Goal: Information Seeking & Learning: Learn about a topic

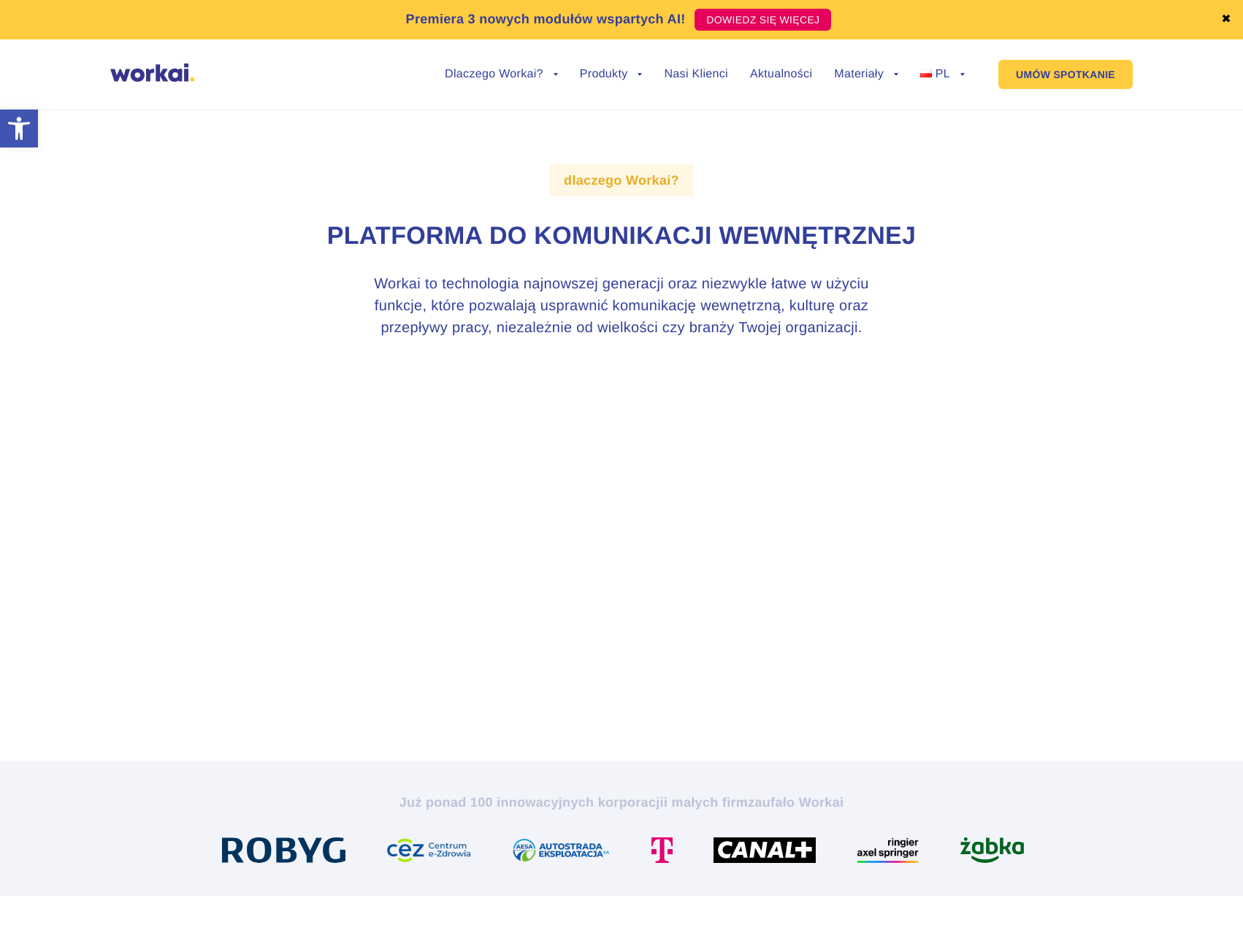
click at [165, 77] on img at bounding box center [152, 73] width 84 height 18
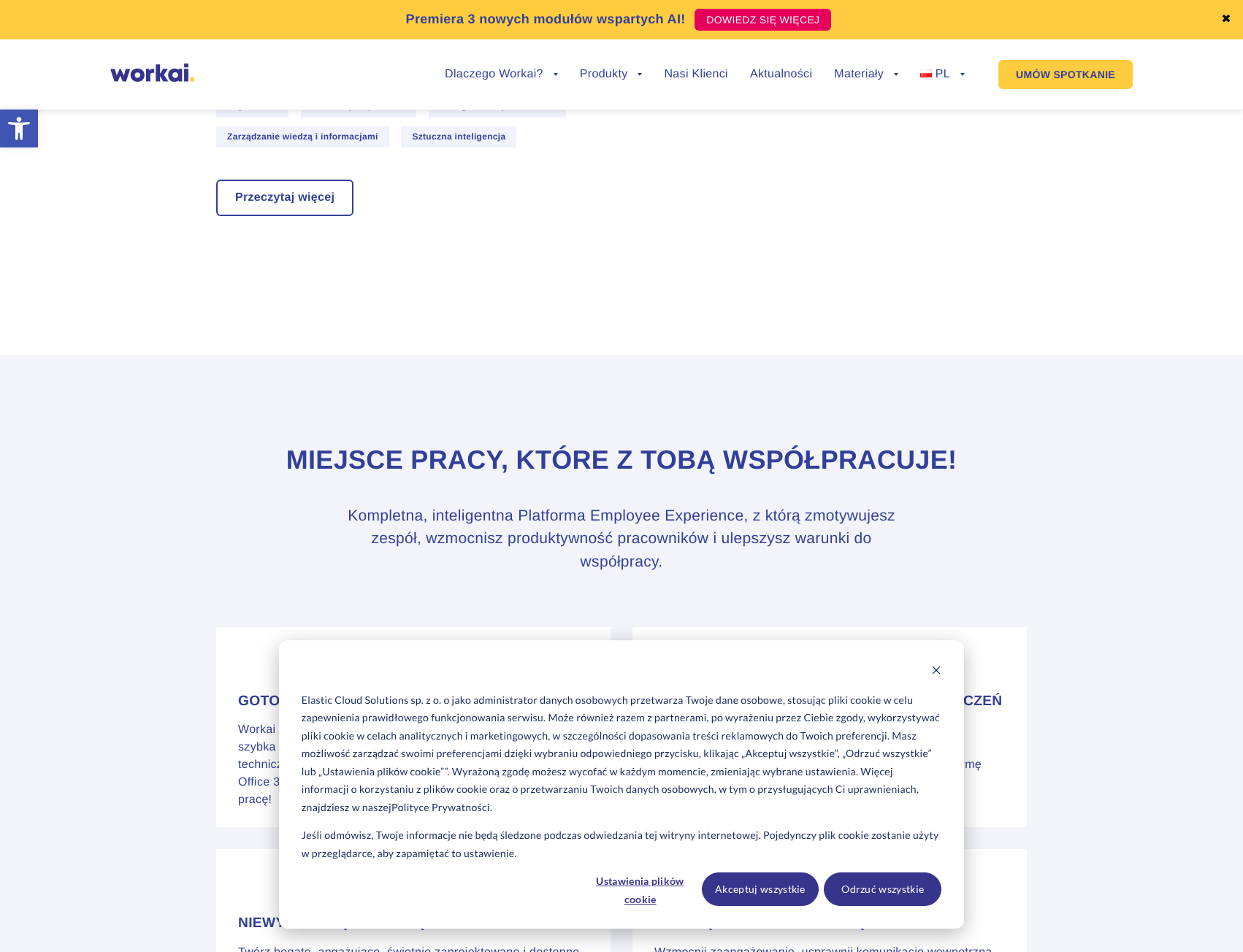
scroll to position [5088, 0]
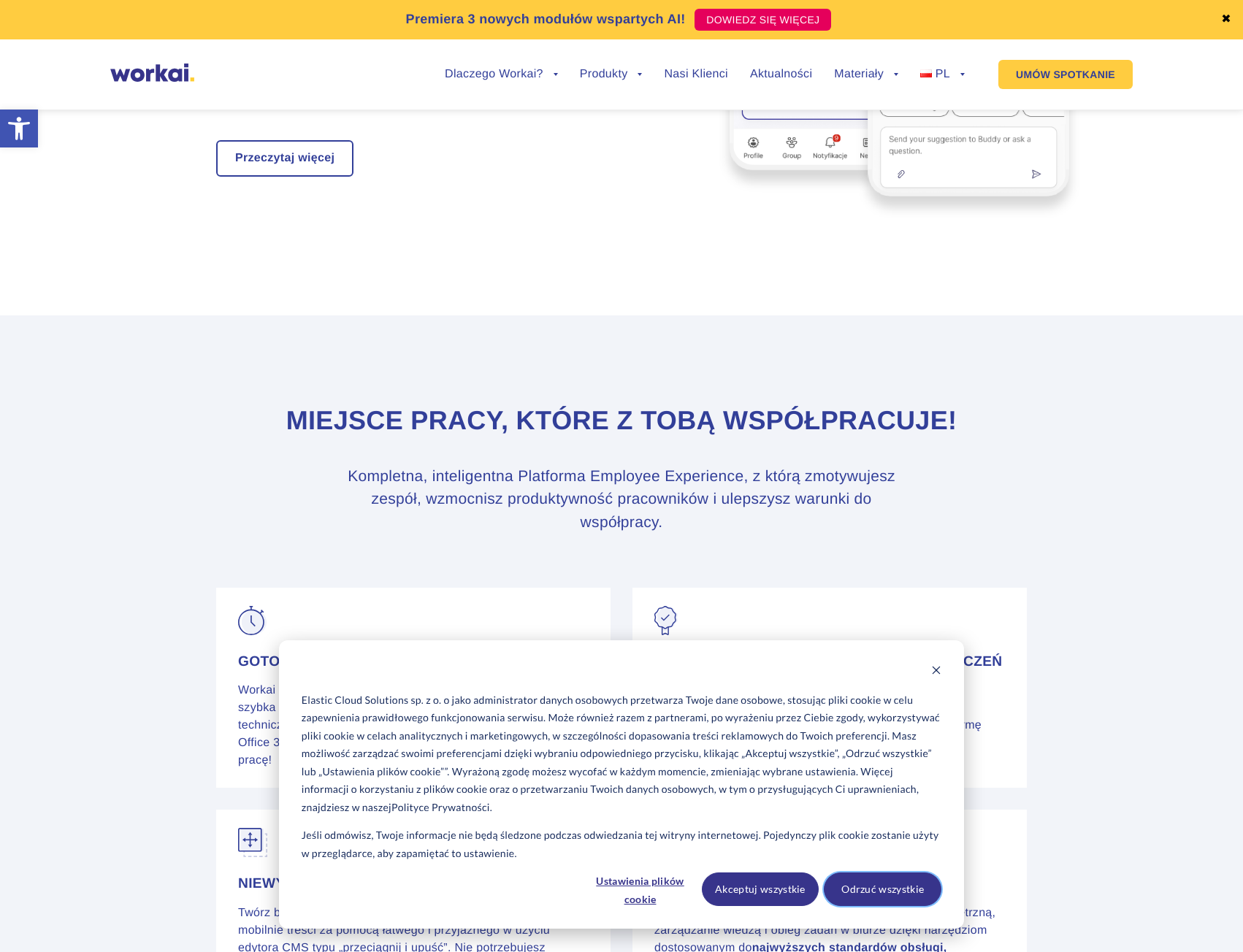
click at [898, 888] on button "Odrzuć wszystkie" at bounding box center [882, 889] width 117 height 33
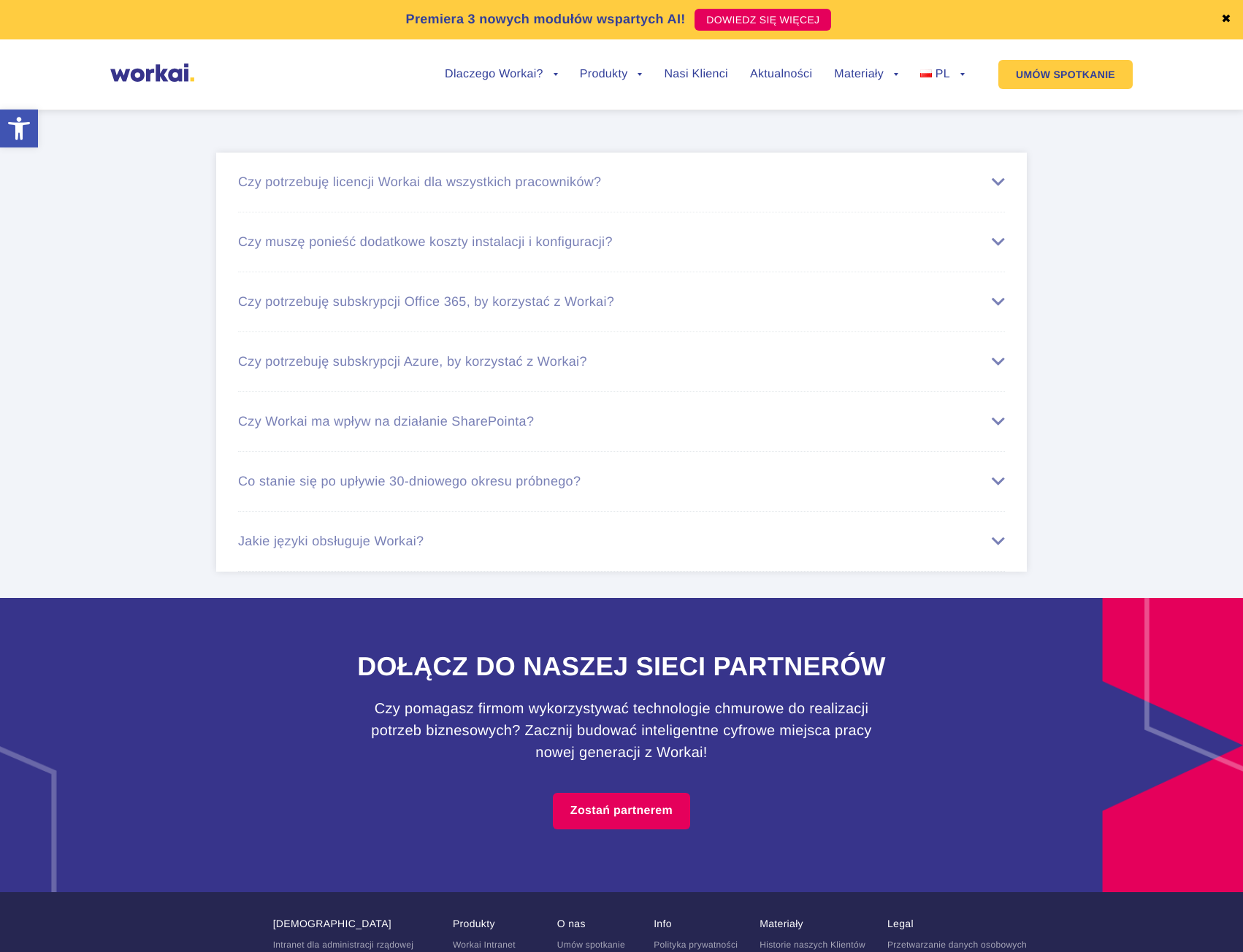
scroll to position [8633, 0]
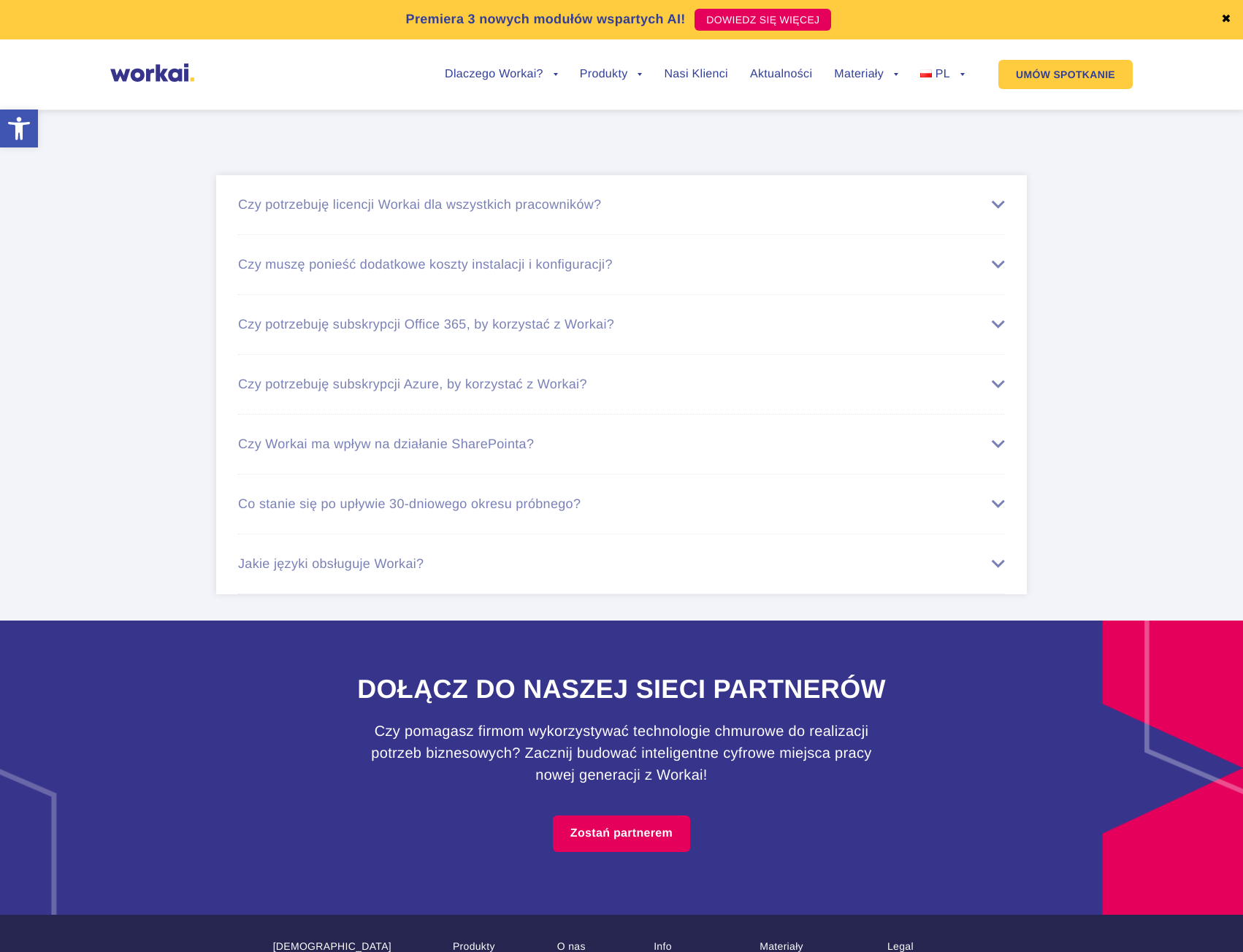
click at [569, 213] on div "Czy potrzebuję licencji Workai dla wszystkich pracowników?" at bounding box center [621, 205] width 766 height 16
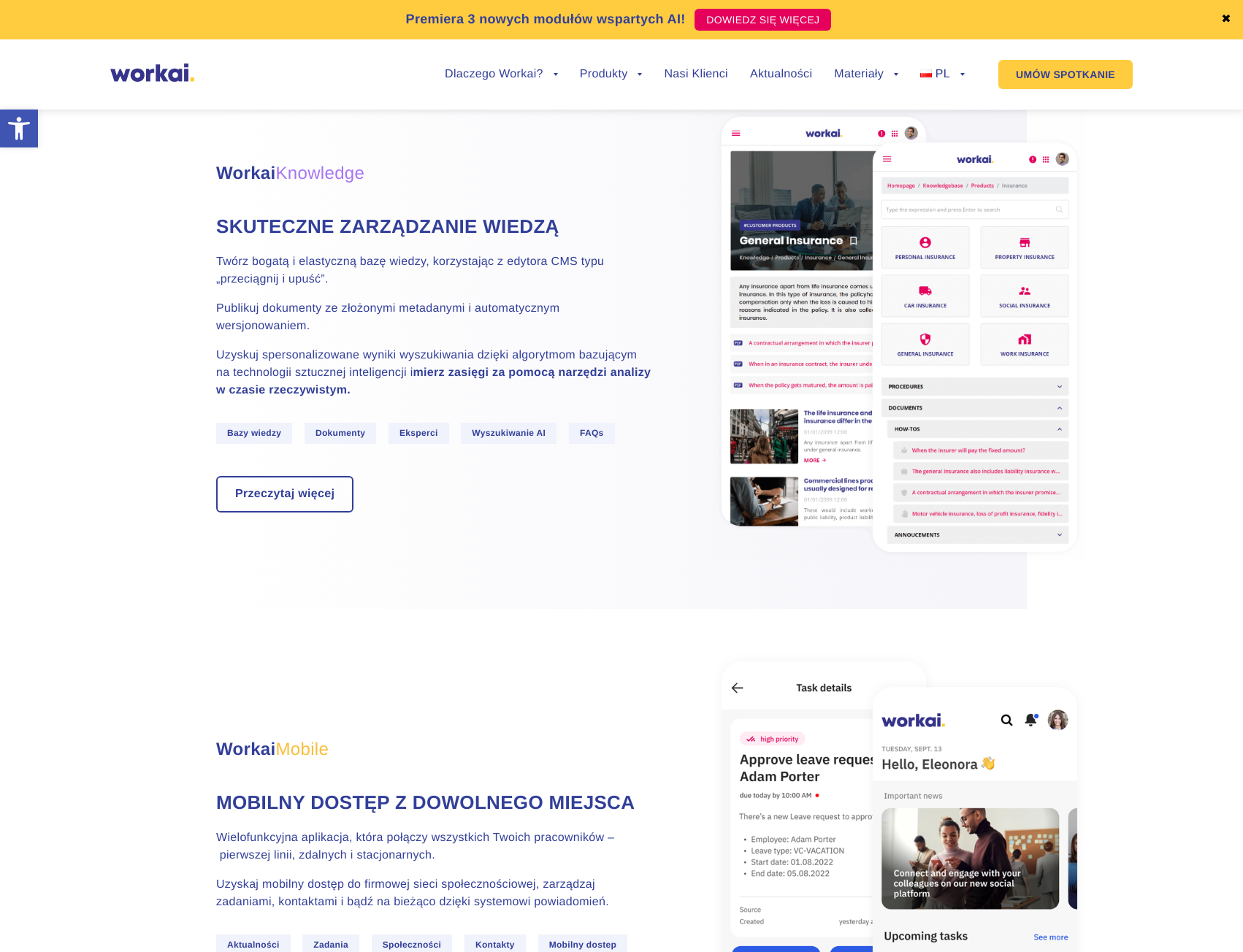
scroll to position [0, 0]
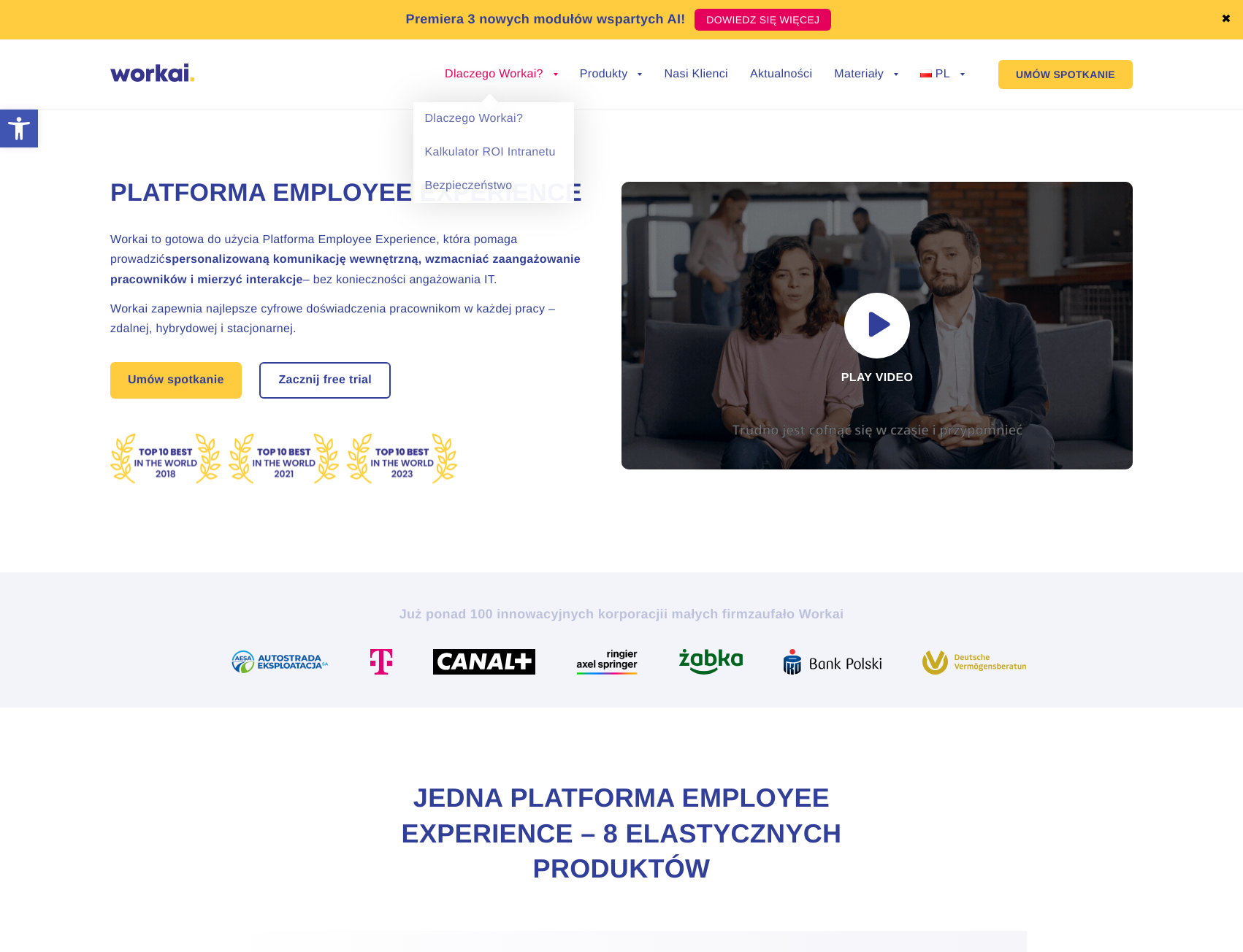
click at [512, 69] on link "Dlaczego Workai?" at bounding box center [501, 74] width 113 height 11
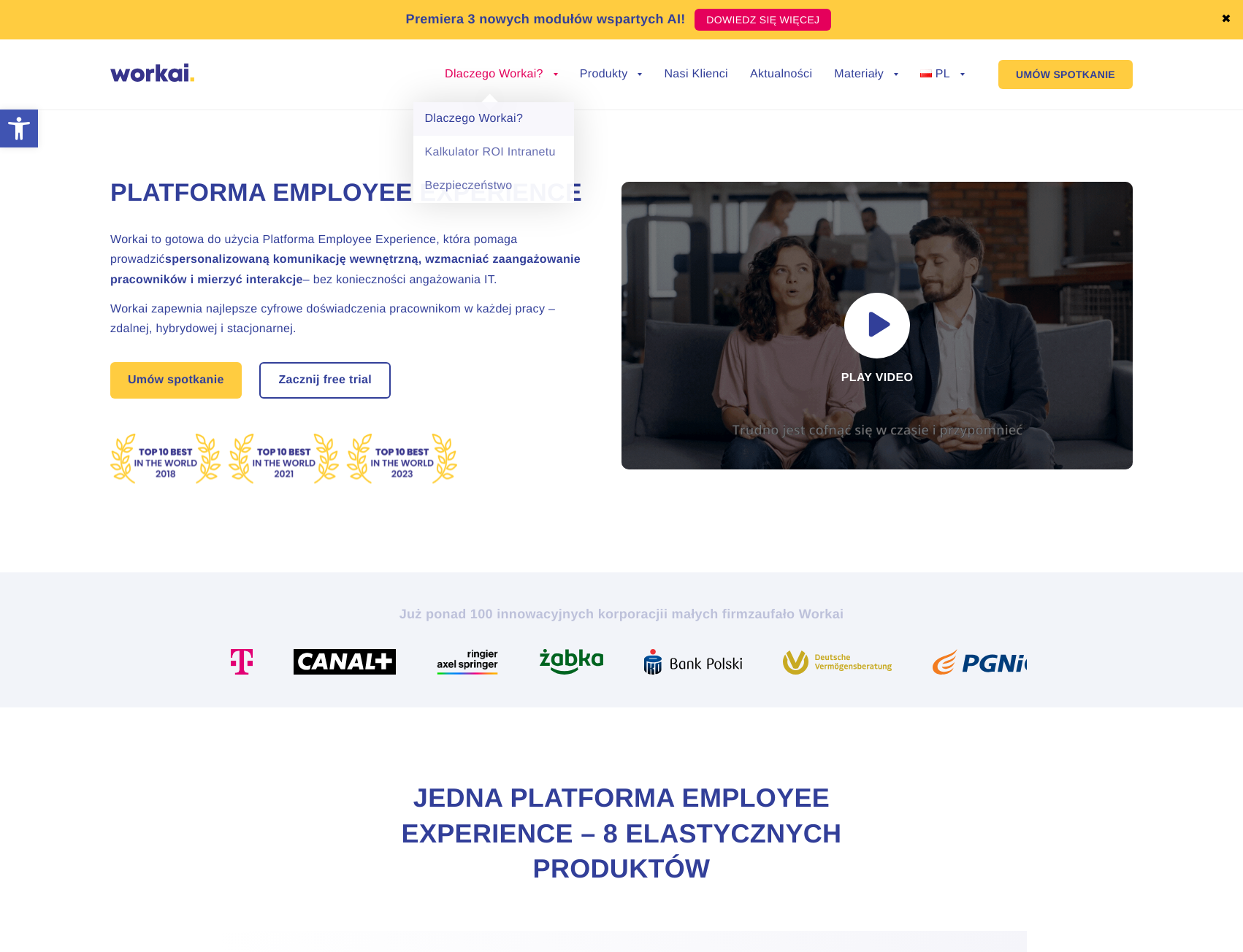
click at [485, 119] on link "Dlaczego Workai?" at bounding box center [493, 119] width 160 height 33
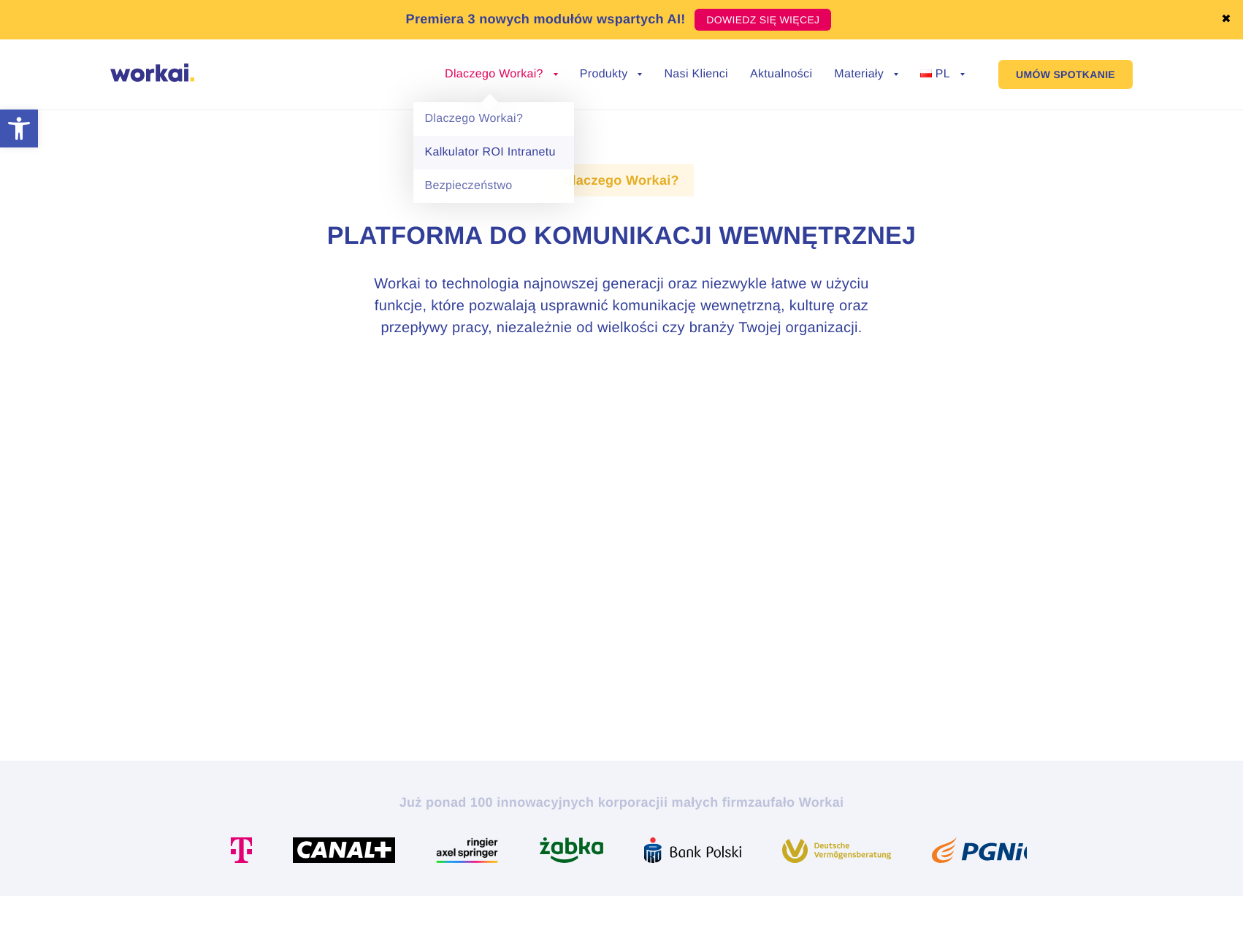
click at [491, 147] on link "Kalkulator ROI Intranetu" at bounding box center [493, 152] width 160 height 33
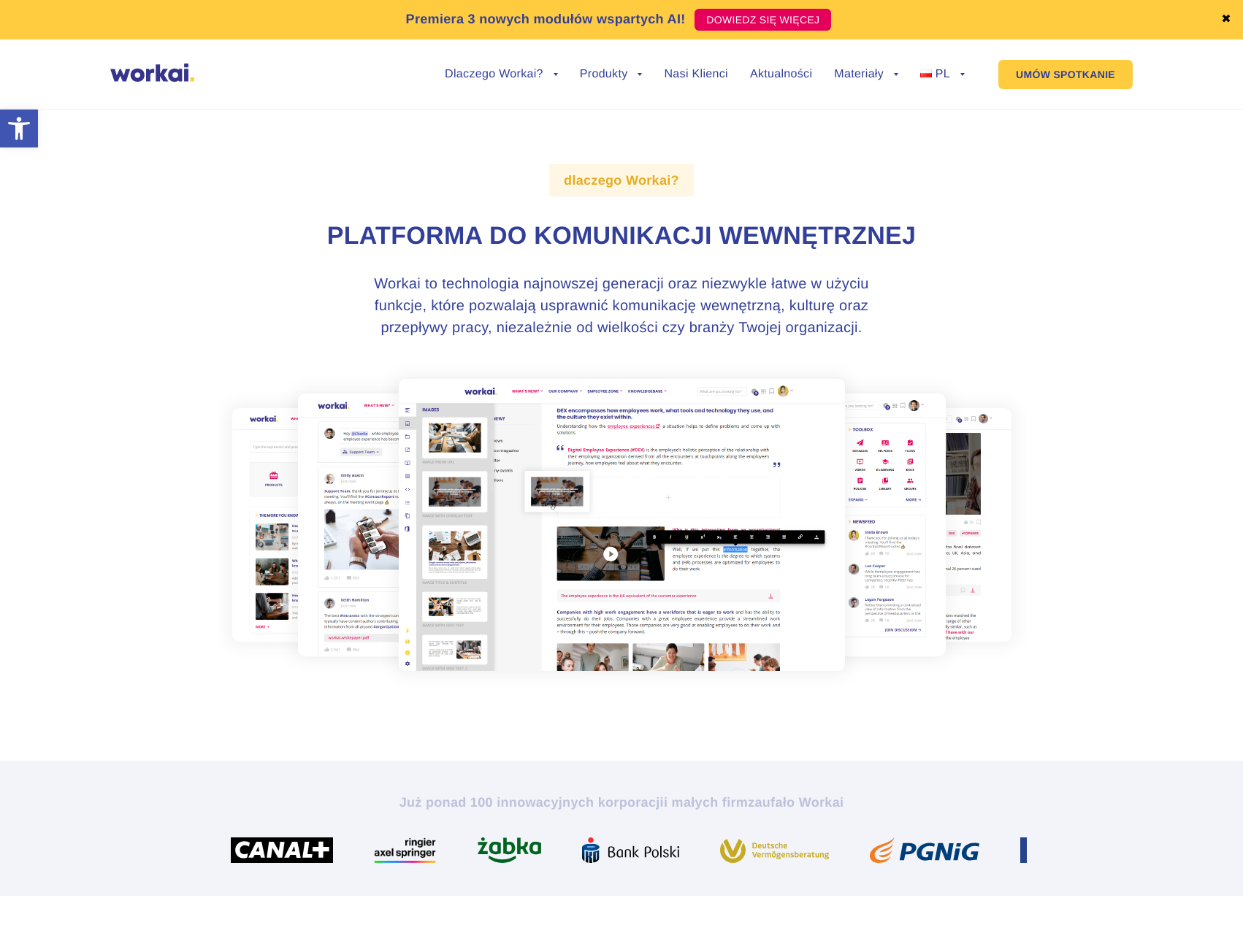
click at [865, 310] on h3 "Workai to technologia najnowszej generacji oraz niezwykle łatwe w użyciu funkcj…" at bounding box center [621, 306] width 547 height 66
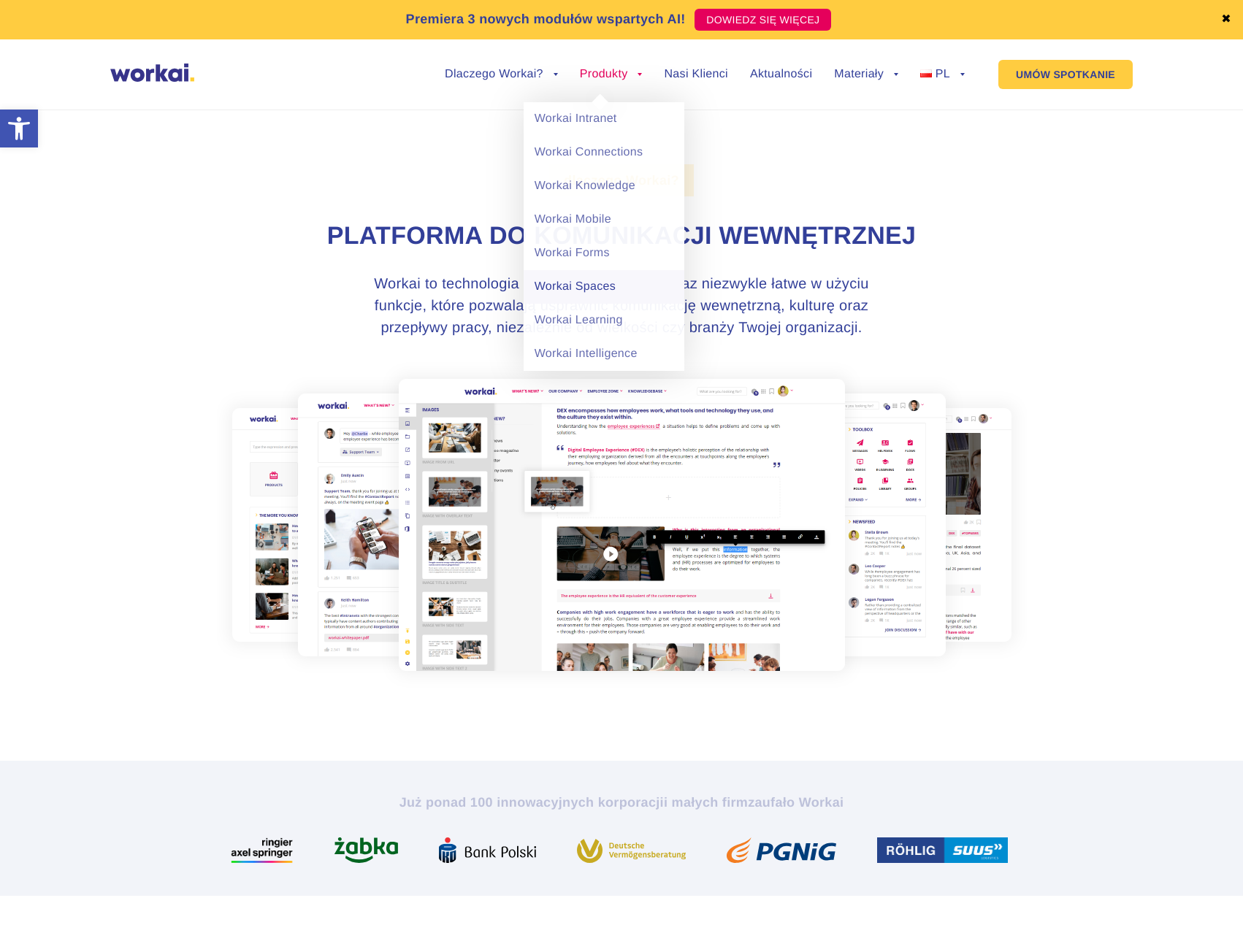
click at [604, 279] on link "Workai Spaces" at bounding box center [604, 286] width 160 height 33
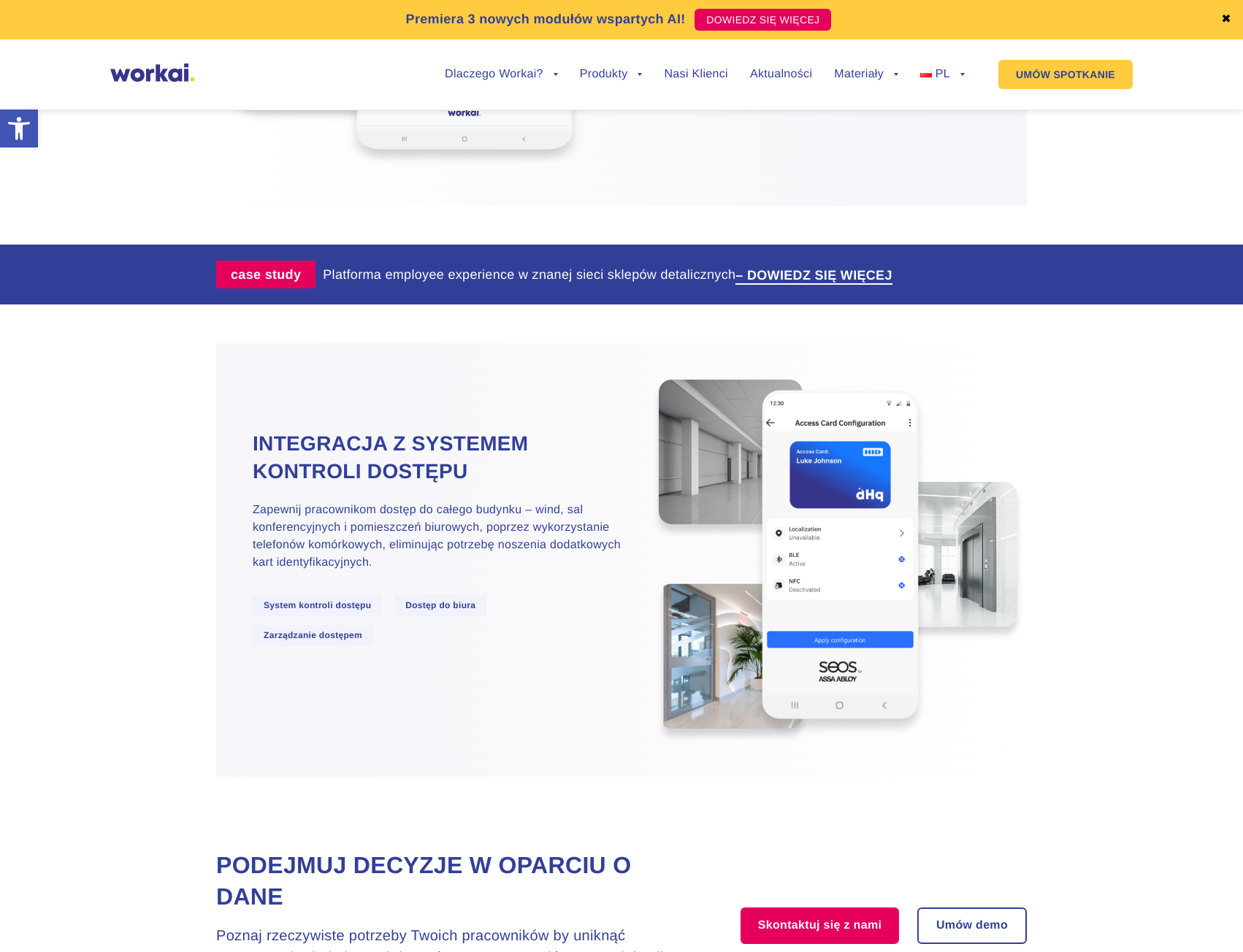
scroll to position [3495, 0]
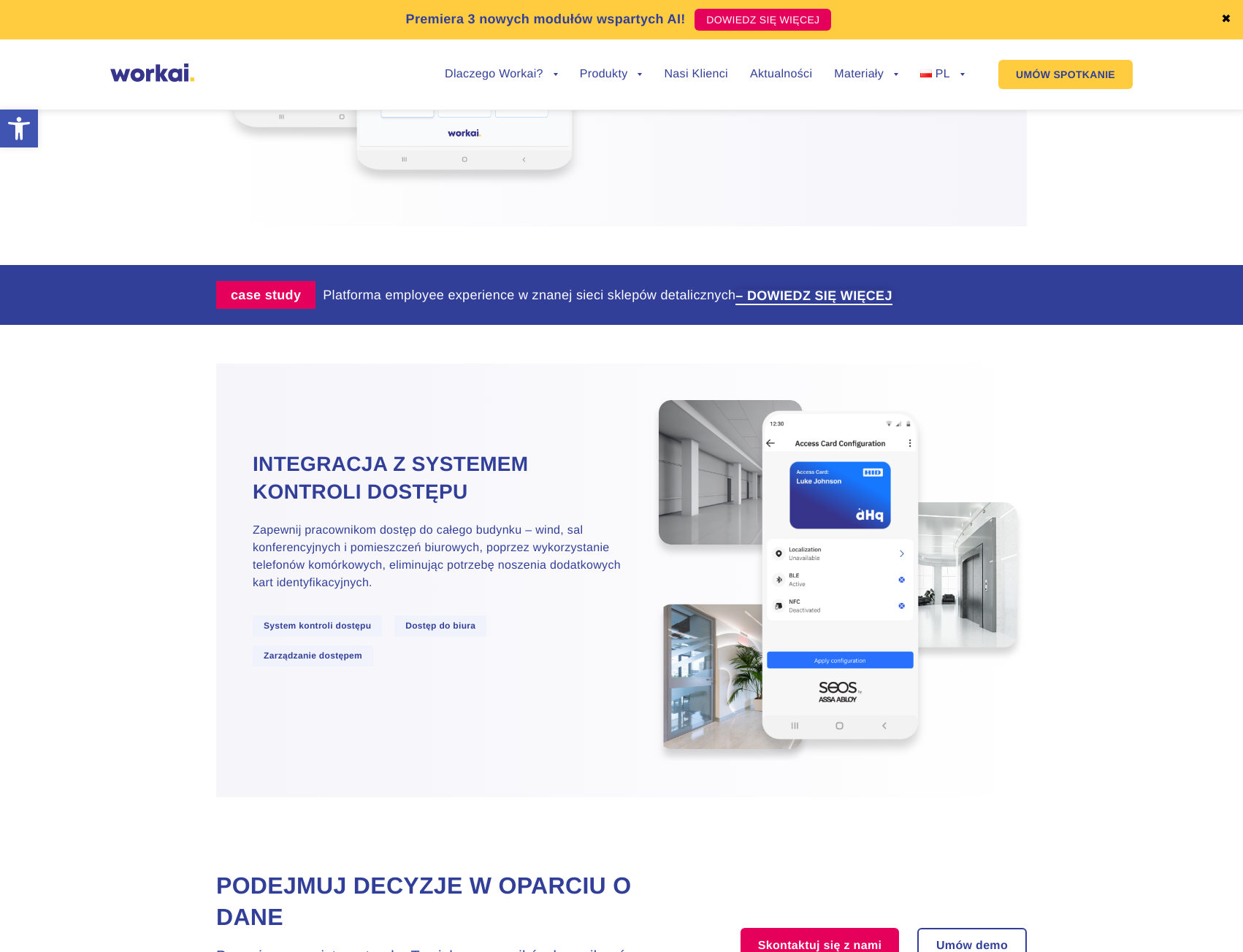
click at [835, 302] on link "– DOWIEDZ SIĘ WIĘCEJ" at bounding box center [814, 295] width 156 height 13
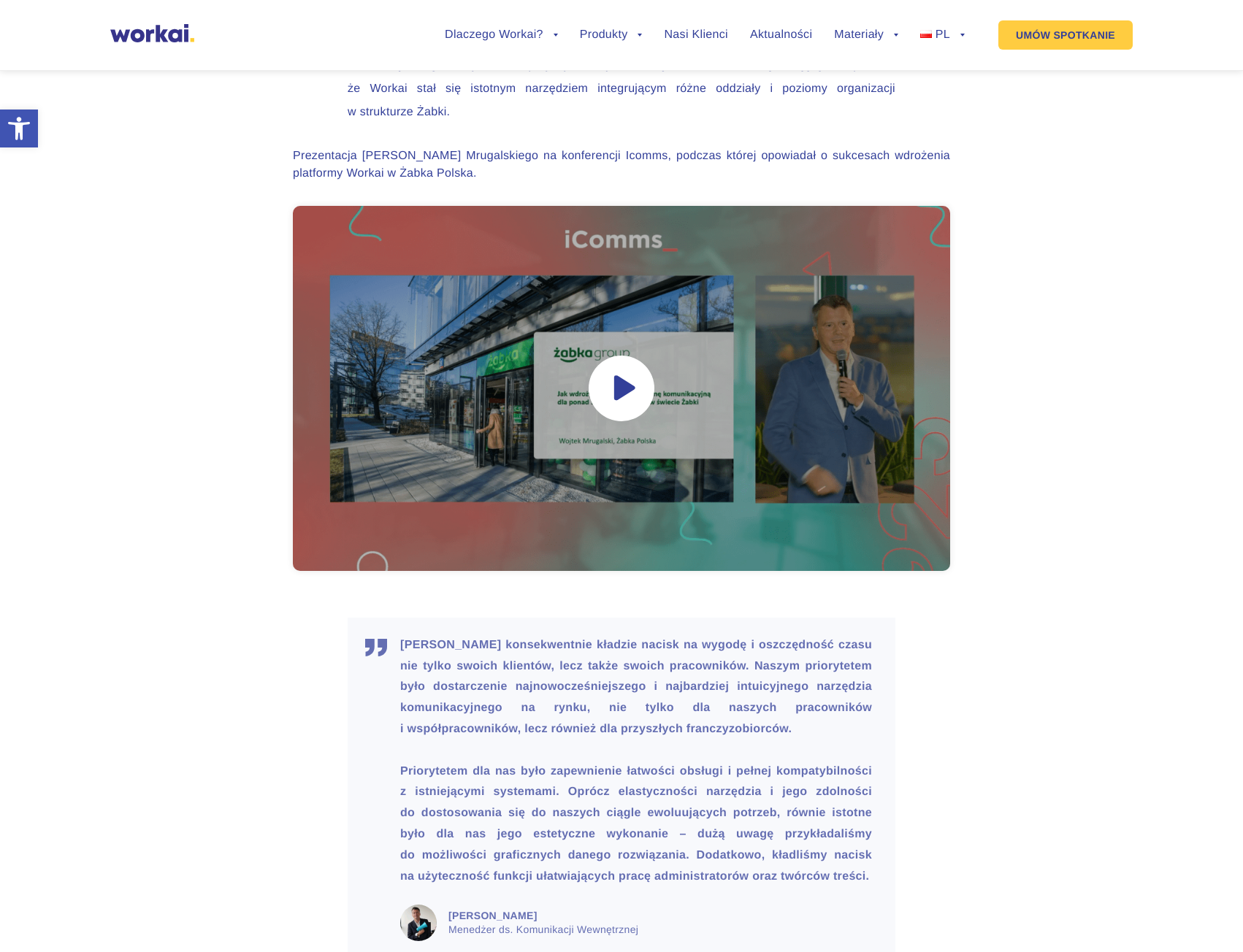
scroll to position [3943, 0]
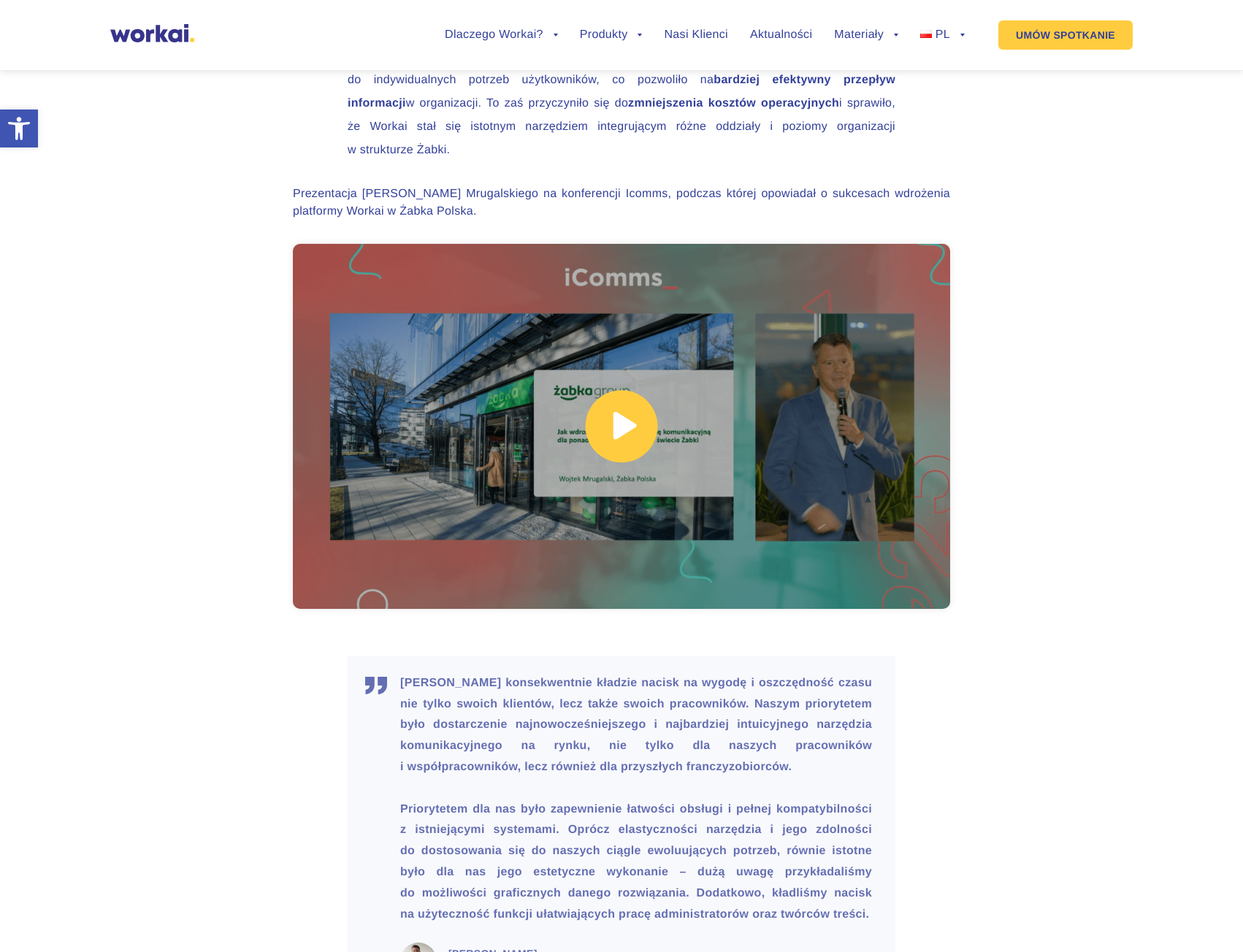
click at [577, 490] on link at bounding box center [621, 426] width 657 height 365
